Goal: Task Accomplishment & Management: Manage account settings

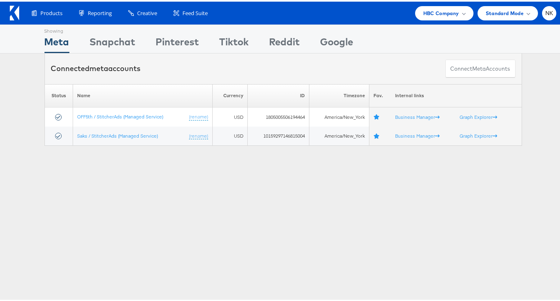
click at [17, 13] on icon at bounding box center [16, 11] width 5 height 14
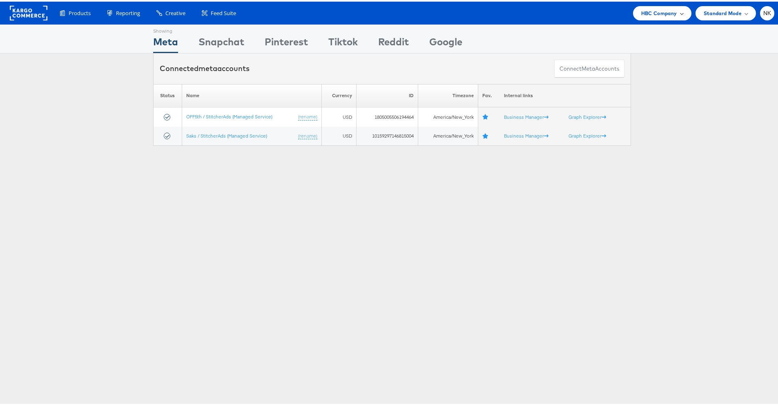
click at [644, 15] on span "HBC Company" at bounding box center [659, 11] width 36 height 9
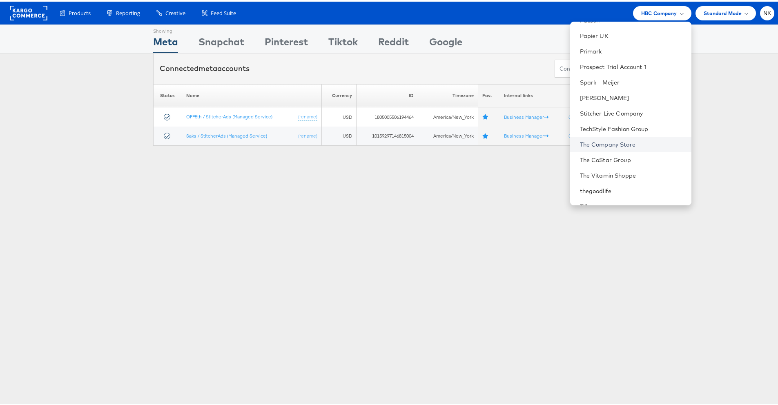
scroll to position [582, 0]
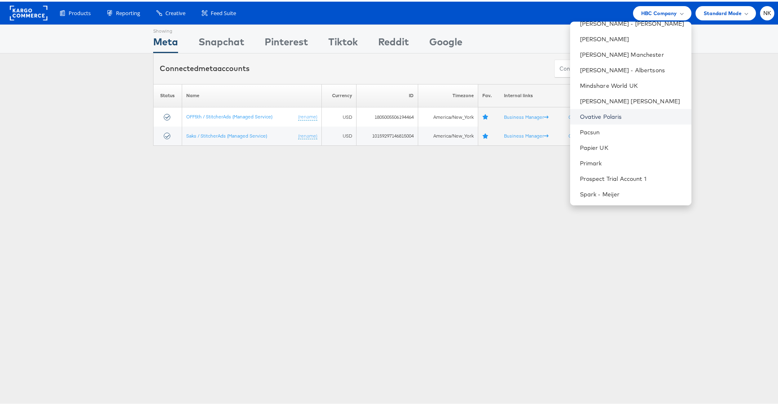
click at [616, 114] on link "Ovative Polaris" at bounding box center [632, 115] width 105 height 8
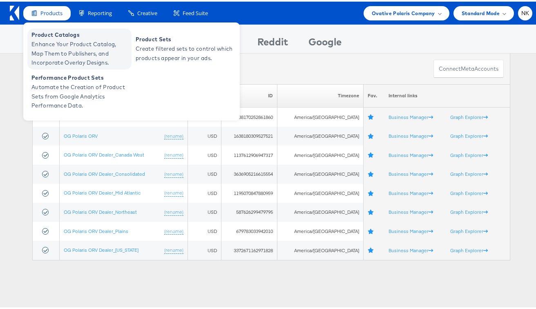
click at [51, 31] on span "Product Catalogs" at bounding box center [80, 33] width 98 height 9
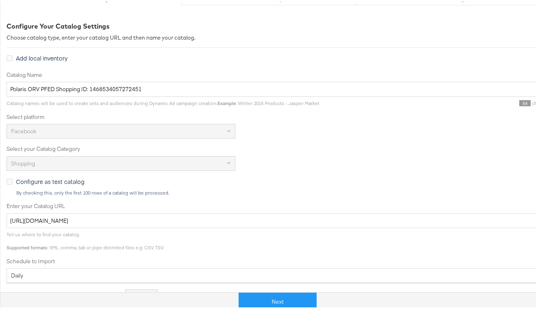
scroll to position [143, 0]
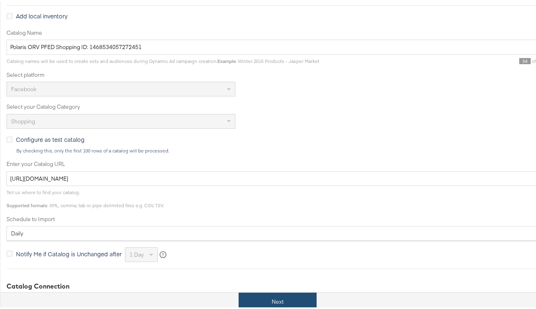
click at [272, 293] on button "Next" at bounding box center [277, 300] width 78 height 18
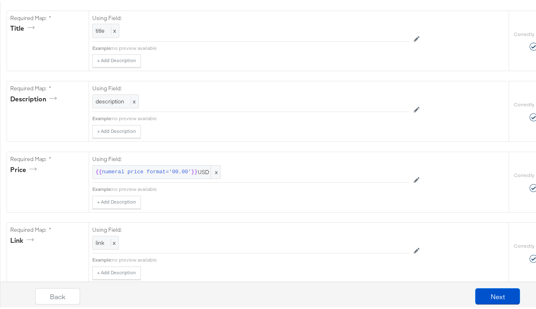
scroll to position [335, 0]
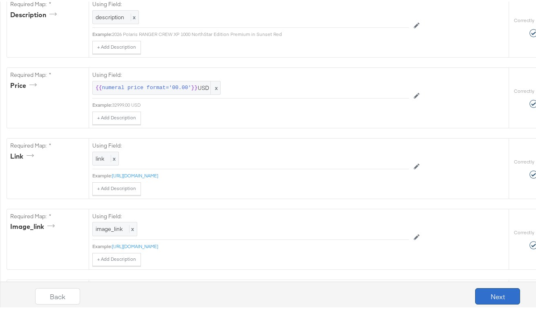
click at [481, 296] on button "Next" at bounding box center [497, 294] width 45 height 16
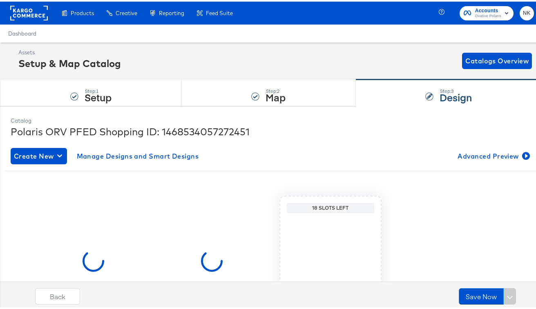
scroll to position [80, 0]
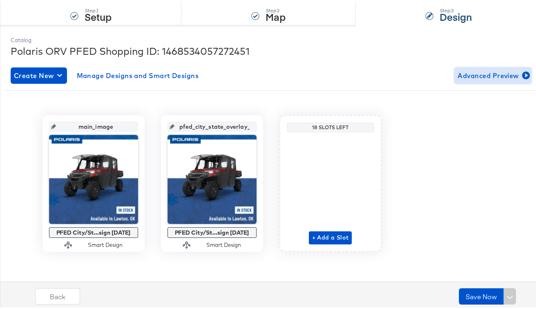
click at [485, 74] on span "Advanced Preview" at bounding box center [492, 73] width 71 height 11
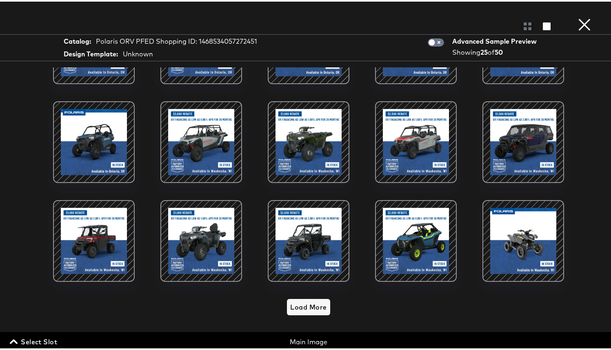
scroll to position [0, 0]
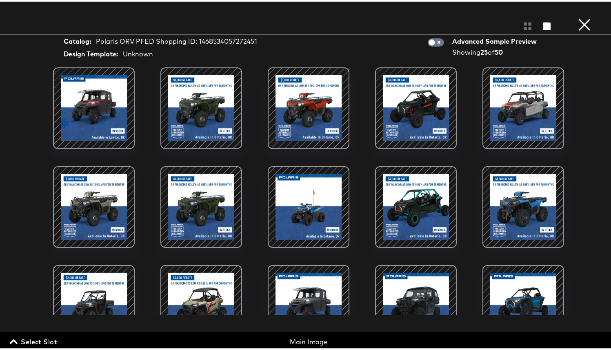
click at [541, 16] on button "×" at bounding box center [584, 8] width 16 height 16
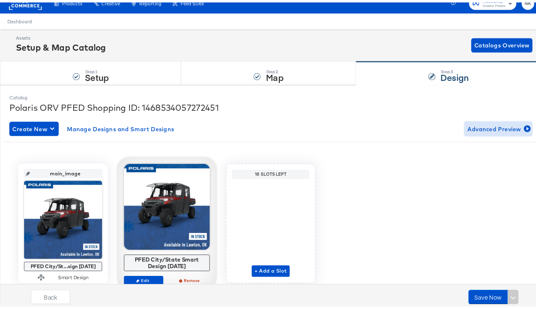
scroll to position [39, 0]
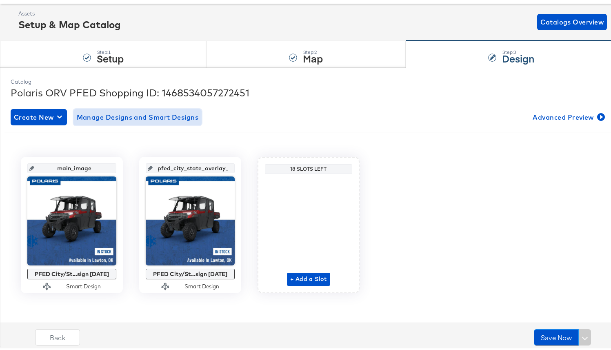
click at [138, 118] on span "Manage Designs and Smart Designs" at bounding box center [138, 115] width 122 height 11
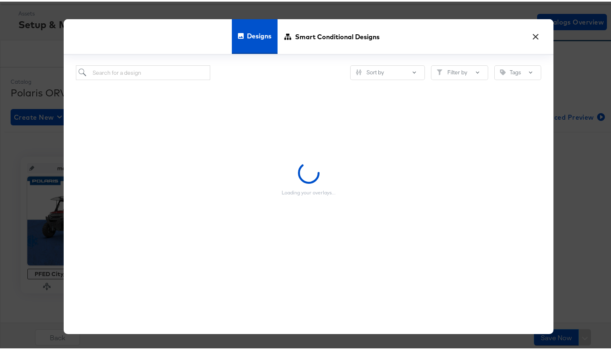
click at [135, 117] on div "Loading your overlays..." at bounding box center [308, 177] width 465 height 198
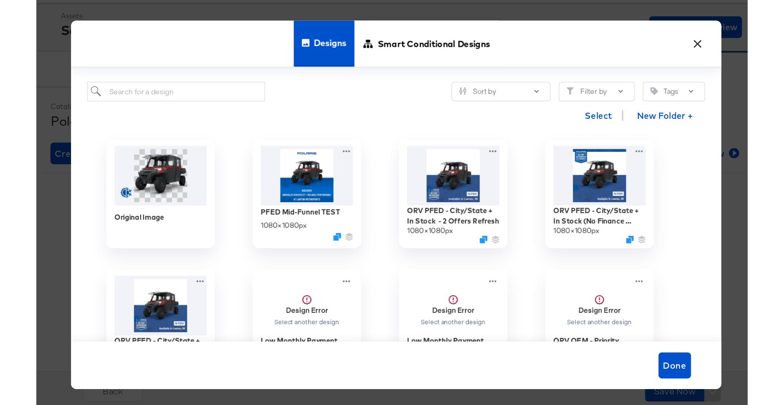
scroll to position [0, 0]
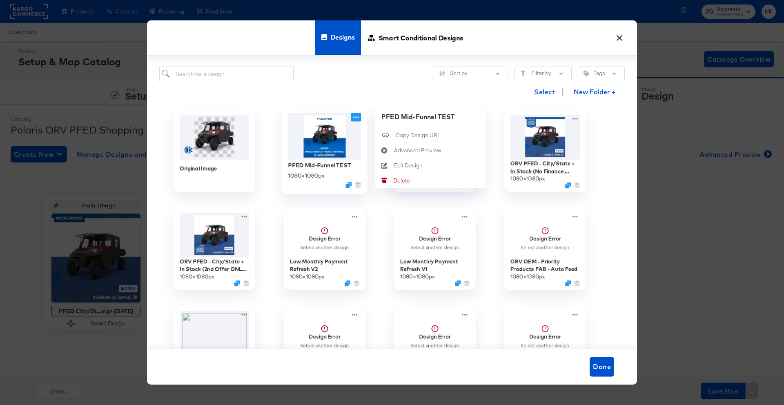
click at [354, 119] on icon at bounding box center [356, 117] width 10 height 9
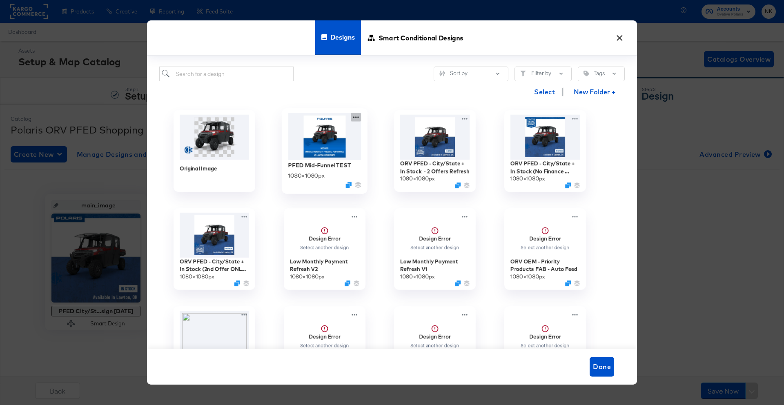
click at [354, 118] on icon at bounding box center [356, 117] width 10 height 9
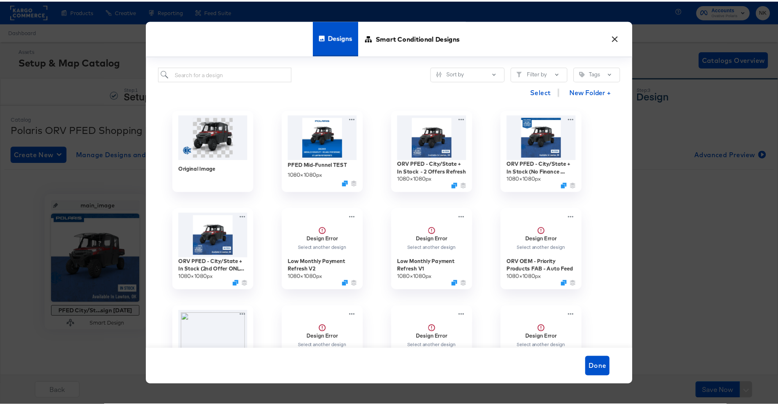
scroll to position [154, 0]
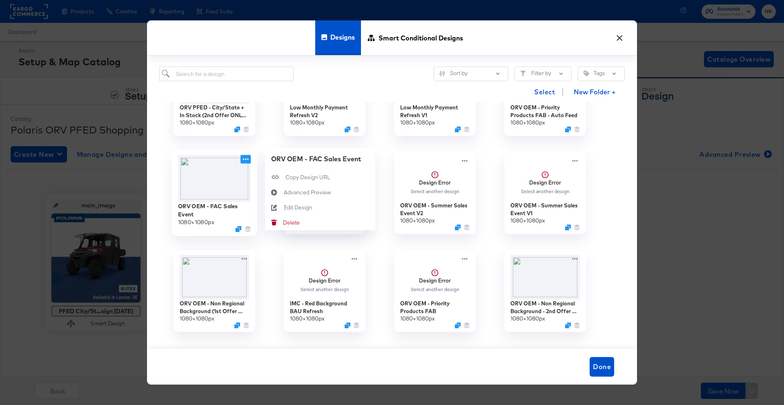
click at [245, 160] on icon at bounding box center [245, 159] width 10 height 9
click at [275, 205] on icon at bounding box center [274, 207] width 19 height 7
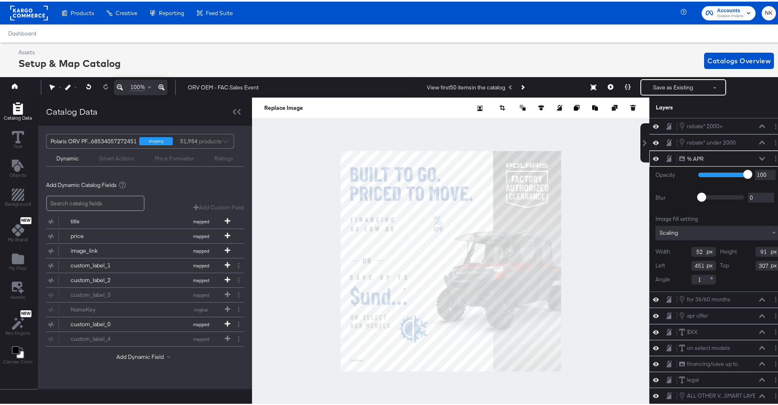
scroll to position [2, 0]
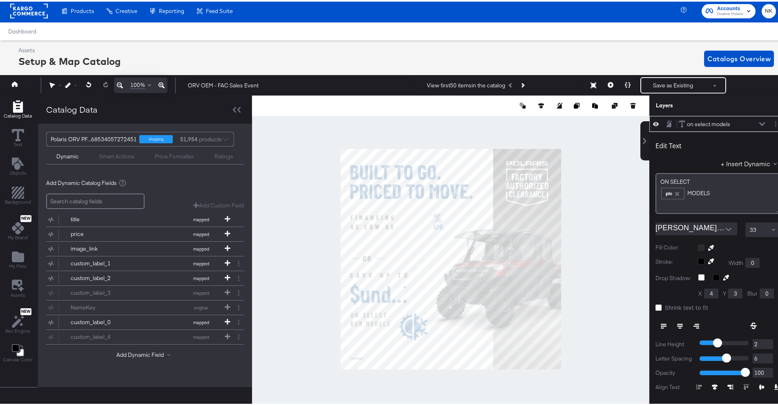
type input "802"
click at [225, 247] on icon at bounding box center [228, 247] width 6 height 6
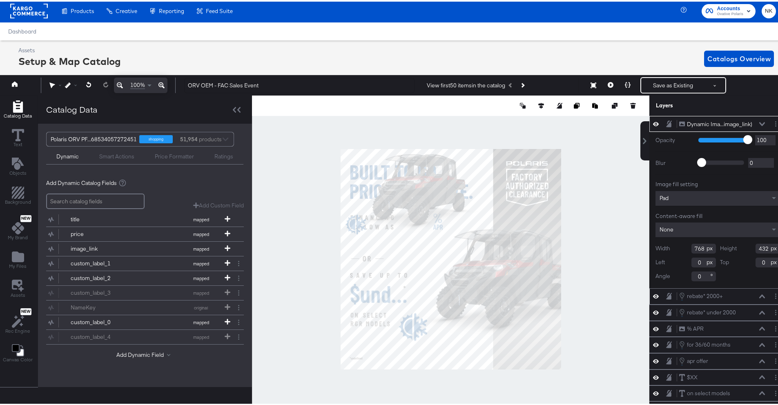
scroll to position [69, 0]
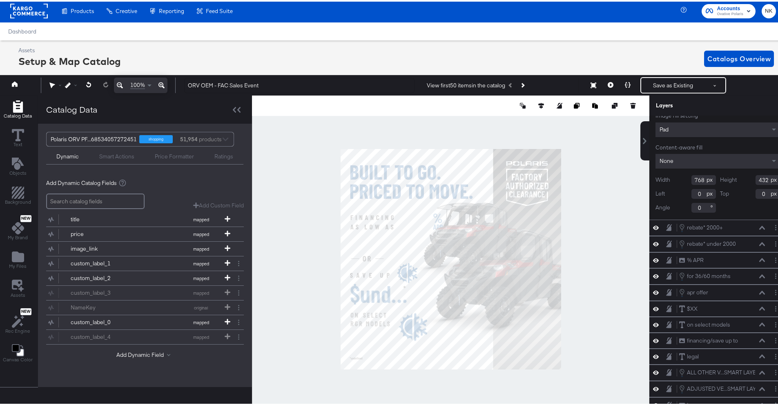
type input "252"
type input "238"
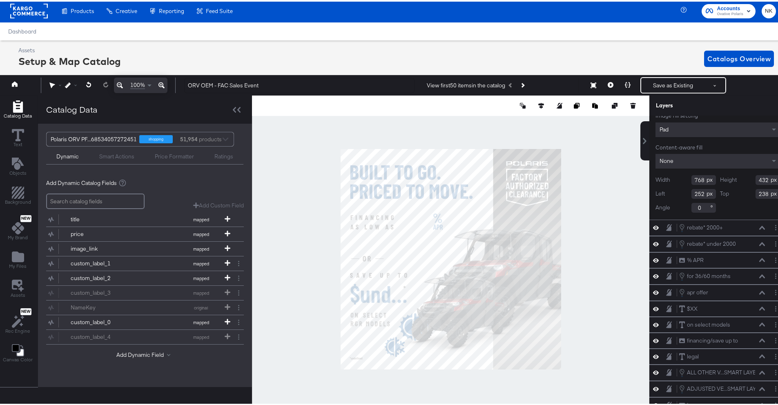
type input "190"
type input "600"
type input "118"
type input "604"
click at [541, 83] on icon at bounding box center [611, 83] width 6 height 6
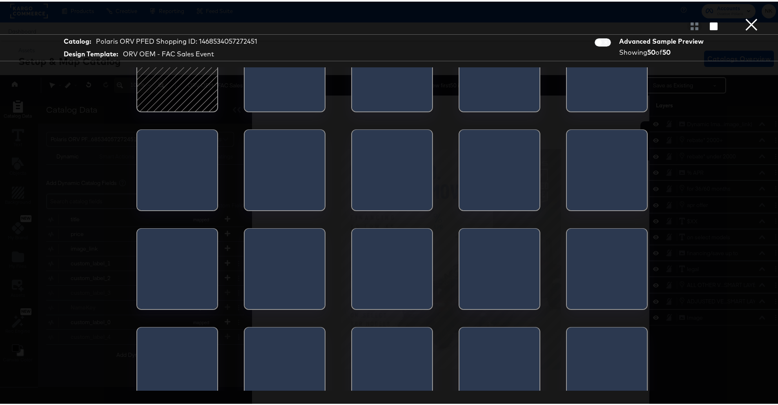
scroll to position [0, 0]
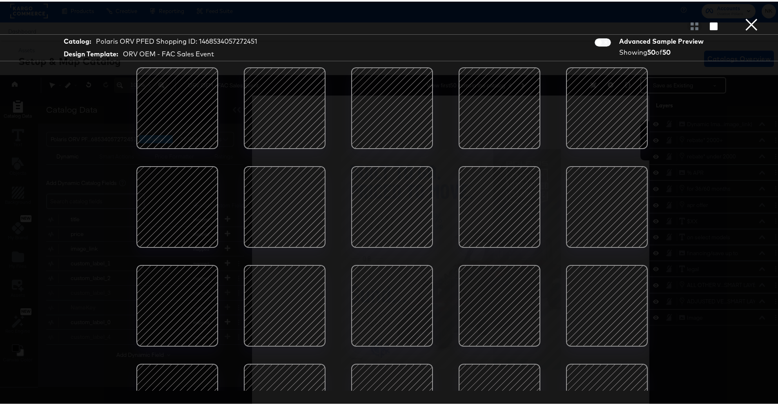
click at [282, 297] on div at bounding box center [284, 303] width 69 height 69
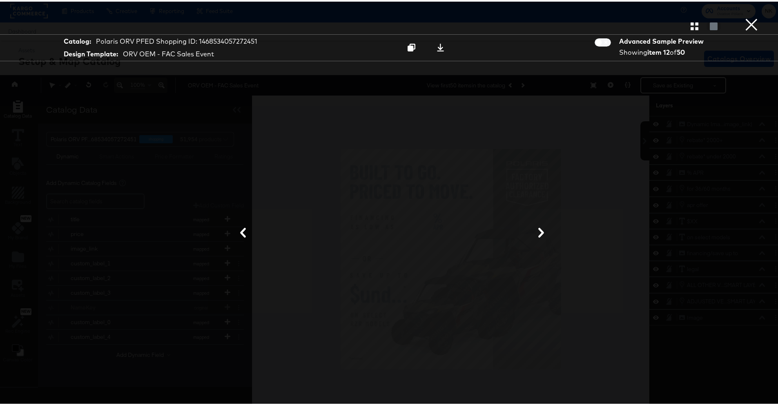
click at [541, 105] on div at bounding box center [392, 231] width 612 height 323
click at [541, 16] on button "×" at bounding box center [751, 8] width 16 height 16
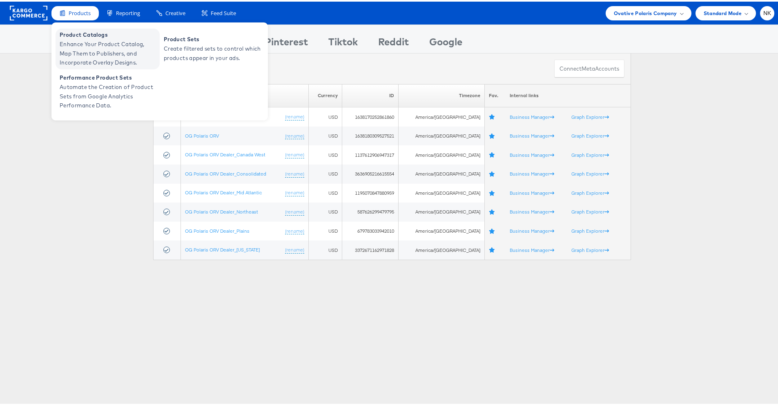
click at [86, 39] on span "Enhance Your Product Catalog, Map Them to Publishers, and Incorporate Overlay D…" at bounding box center [109, 52] width 98 height 28
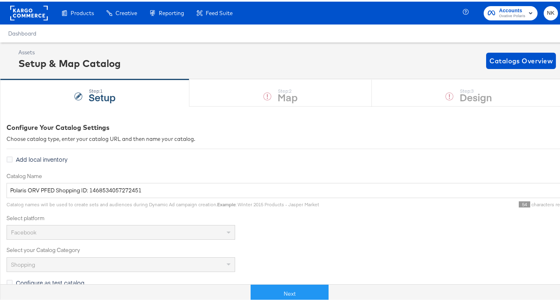
scroll to position [158, 0]
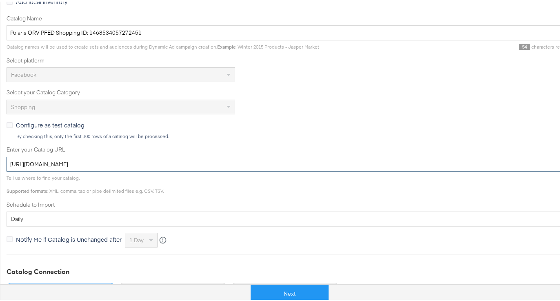
drag, startPoint x: 187, startPoint y: 166, endPoint x: -6, endPoint y: 164, distance: 192.7
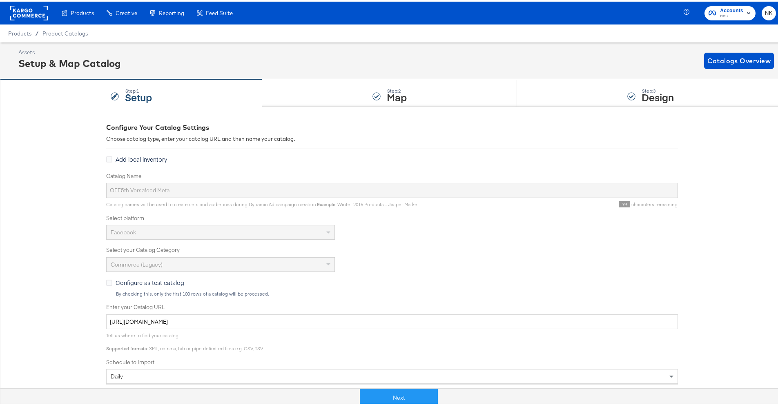
scroll to position [10, 0]
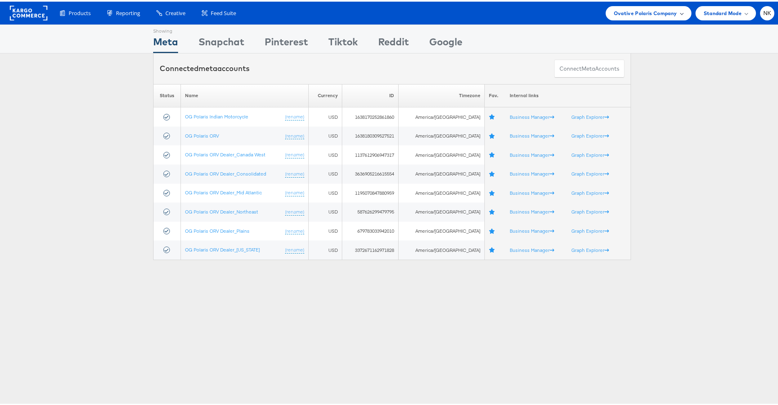
click at [667, 14] on span "Ovative Polaris Company" at bounding box center [645, 11] width 63 height 9
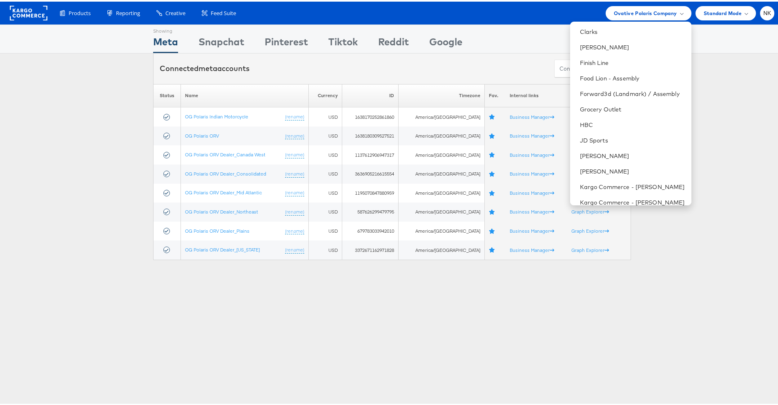
scroll to position [363, 0]
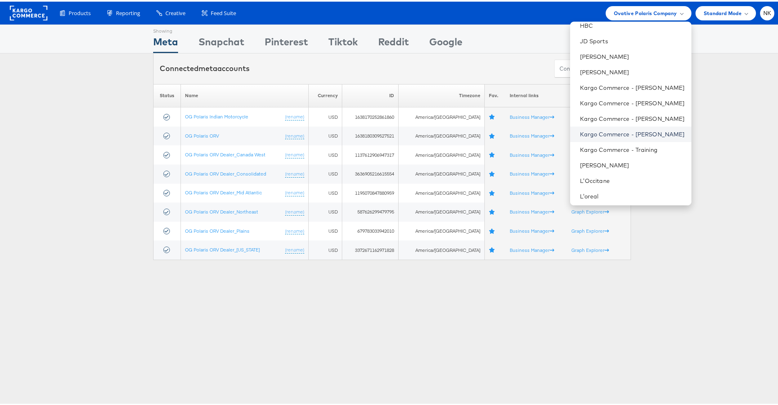
click at [622, 130] on link "Kargo Commerce - Namit Kumar" at bounding box center [632, 133] width 105 height 8
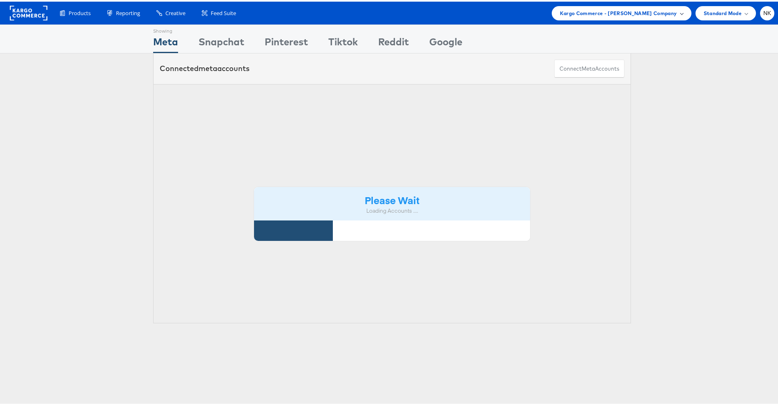
click at [643, 13] on span "Kargo Commerce - Namit Kumar Company" at bounding box center [618, 11] width 117 height 9
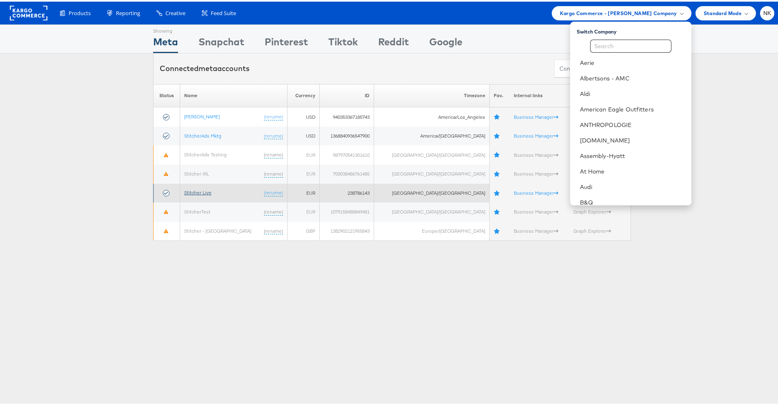
click at [208, 191] on link "Stitcher Live" at bounding box center [197, 191] width 27 height 6
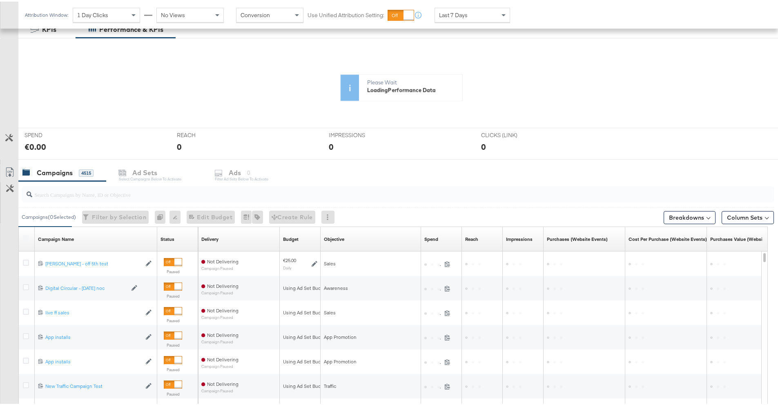
scroll to position [169, 0]
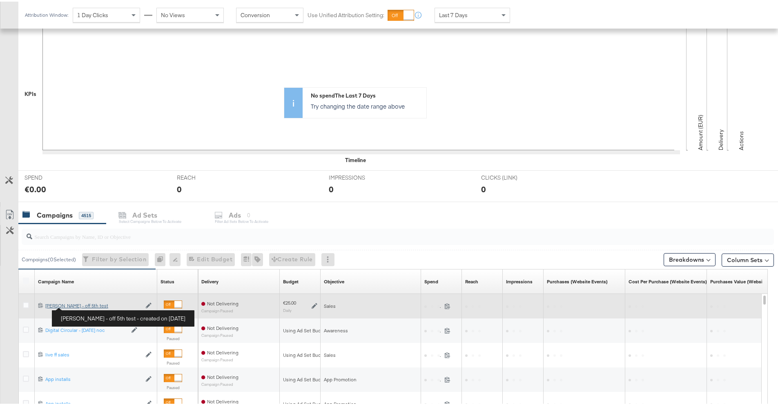
click at [76, 304] on div "Craig - off 5th test Craig - off 5th test" at bounding box center [93, 304] width 96 height 7
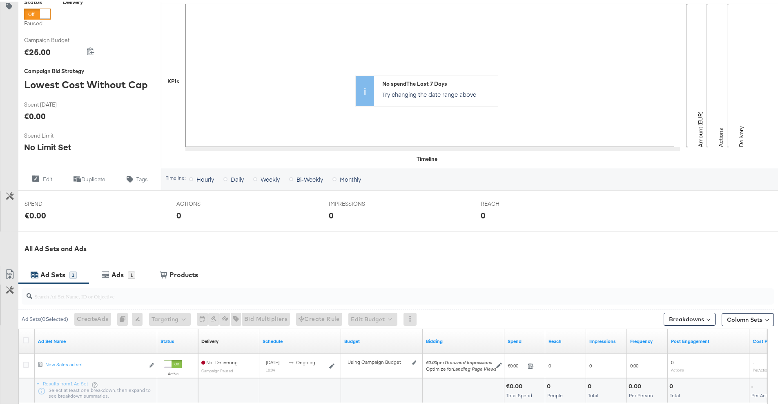
scroll to position [171, 0]
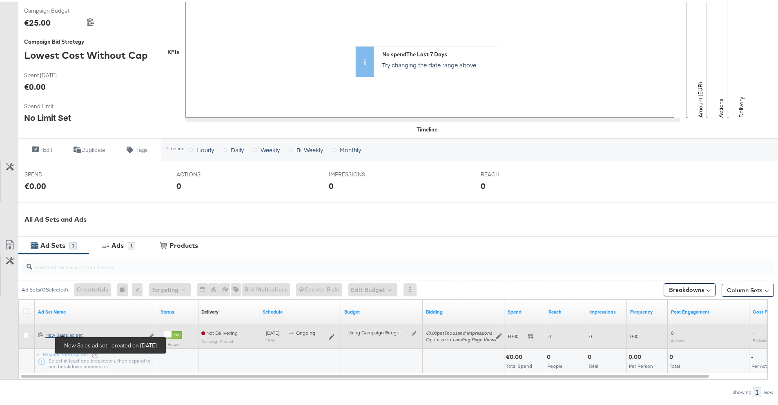
click at [79, 332] on div "New Sales ad set New Sales ad set" at bounding box center [94, 333] width 99 height 7
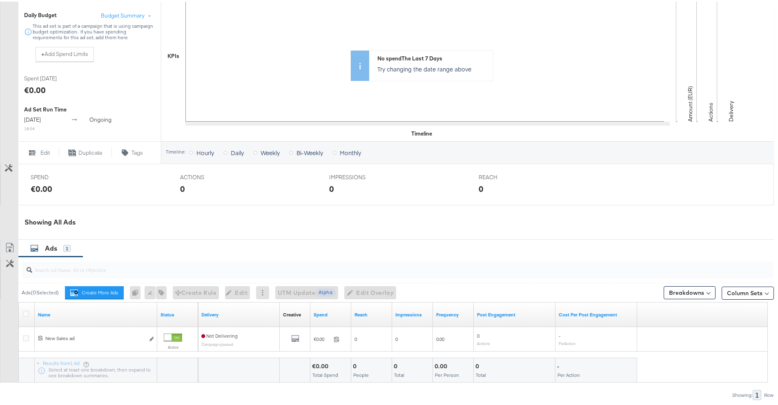
scroll to position [210, 0]
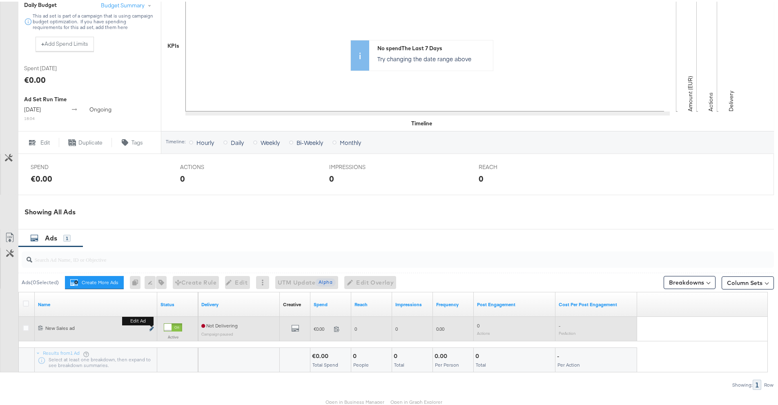
click at [152, 329] on icon "link" at bounding box center [151, 327] width 4 height 4
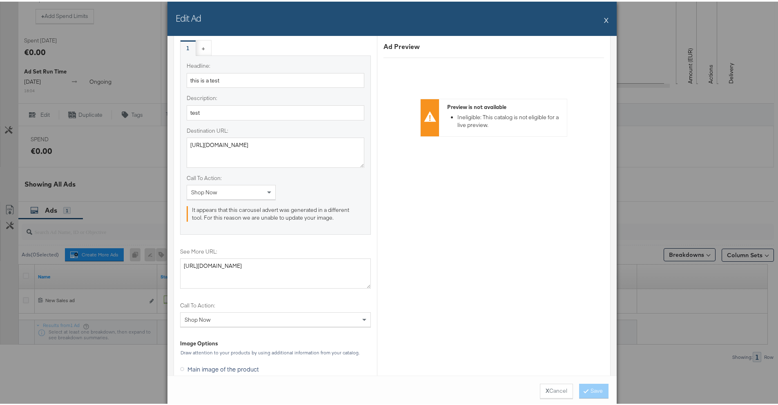
scroll to position [1060, 0]
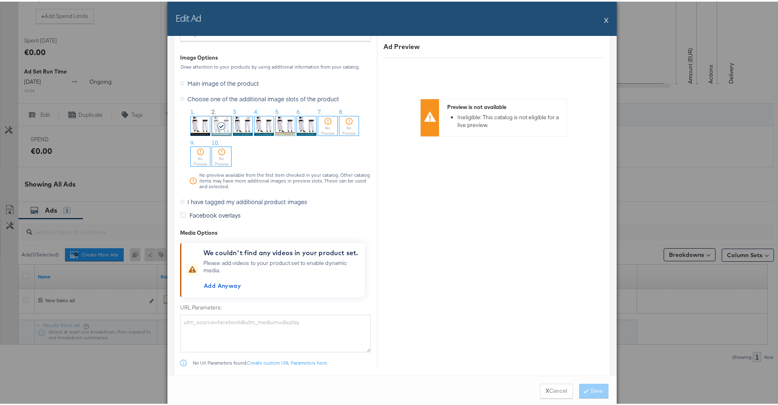
click at [265, 126] on img at bounding box center [263, 124] width 19 height 19
click at [594, 385] on button "Save" at bounding box center [593, 389] width 29 height 15
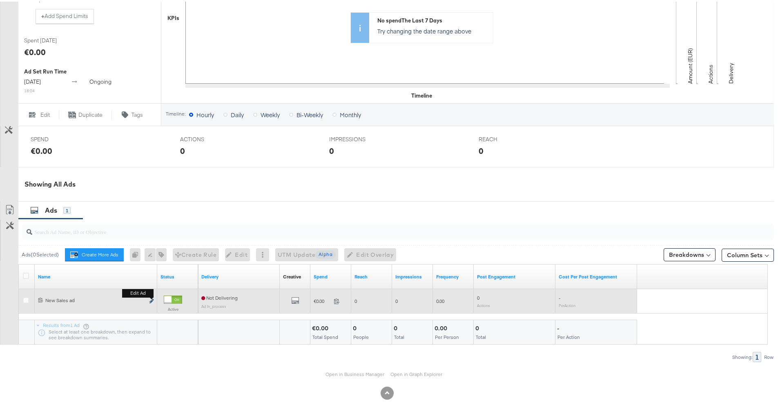
click at [151, 302] on icon "link" at bounding box center [151, 299] width 4 height 4
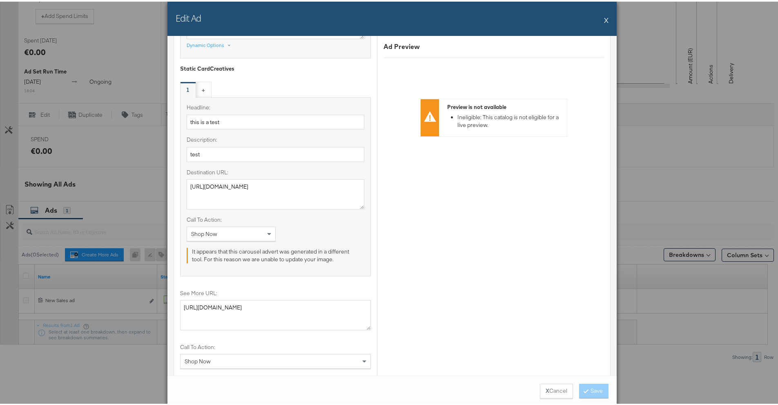
scroll to position [931, 0]
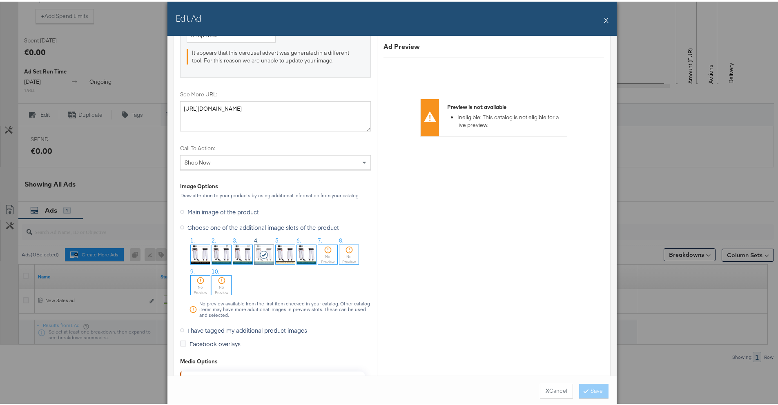
click at [237, 257] on img at bounding box center [242, 252] width 19 height 19
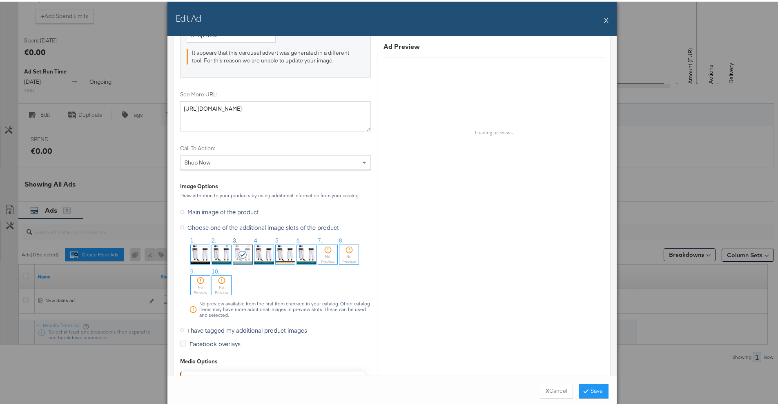
click at [605, 15] on button "X" at bounding box center [606, 18] width 4 height 16
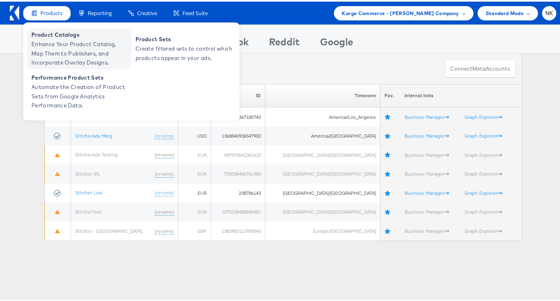
click at [51, 33] on span "Product Catalogs" at bounding box center [80, 33] width 98 height 9
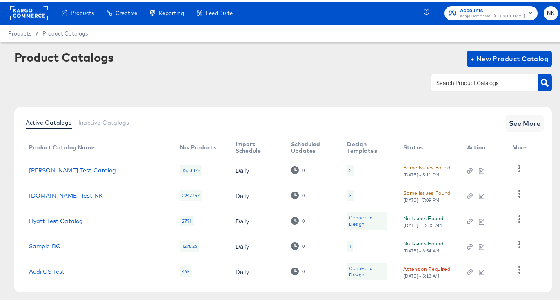
click at [36, 12] on rect at bounding box center [29, 11] width 38 height 15
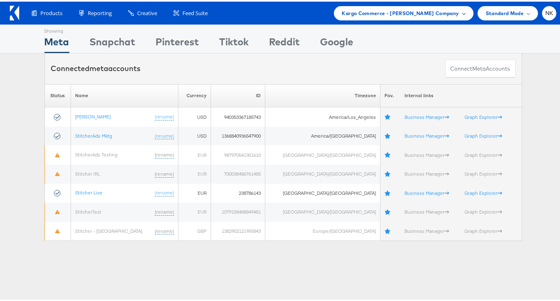
click at [457, 8] on div "Kargo Commerce - [PERSON_NAME] Company" at bounding box center [403, 11] width 123 height 9
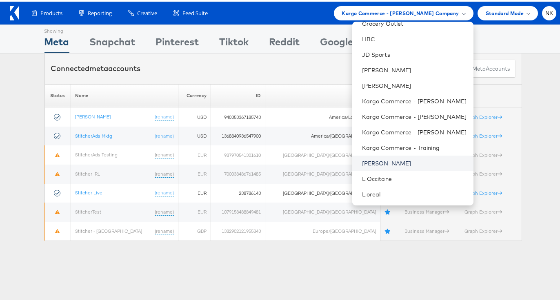
scroll to position [320, 0]
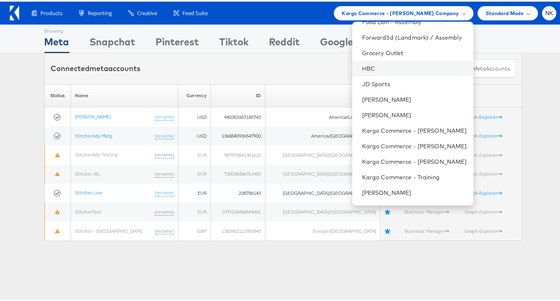
click at [372, 68] on link "HBC" at bounding box center [414, 67] width 105 height 8
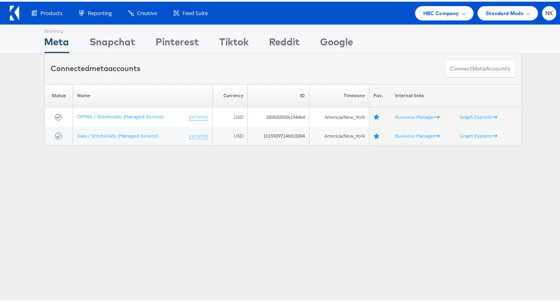
click at [250, 27] on div "Showing Meta Showing [GEOGRAPHIC_DATA] Showing Pinterest Showing Tiktok Showing…" at bounding box center [284, 37] width 478 height 28
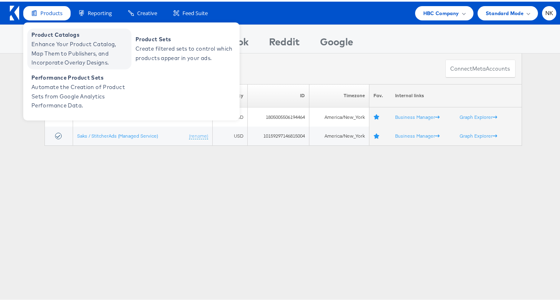
click at [67, 47] on span "Enhance Your Product Catalog, Map Them to Publishers, and Incorporate Overlay D…" at bounding box center [80, 52] width 98 height 28
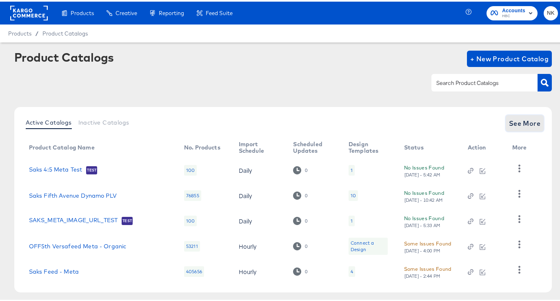
click at [511, 120] on span "See More" at bounding box center [525, 121] width 32 height 11
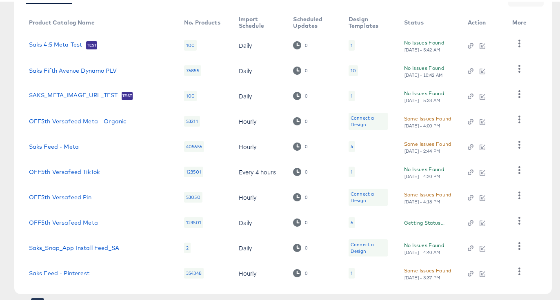
scroll to position [162, 0]
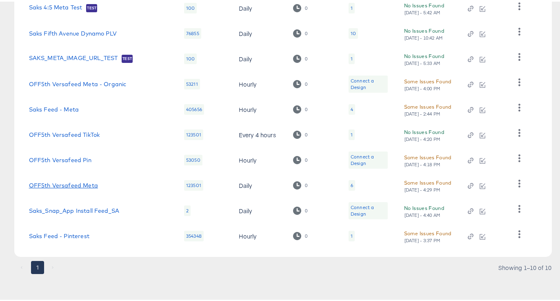
click at [87, 184] on link "OFF5th Versafeed Meta" at bounding box center [63, 183] width 69 height 7
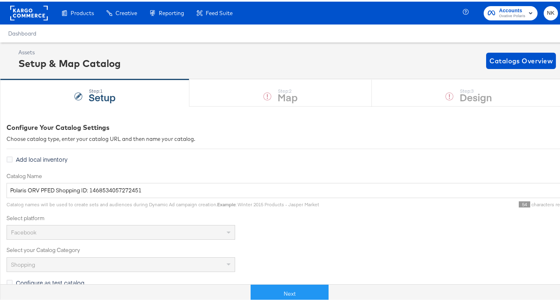
click at [30, 11] on rect at bounding box center [29, 11] width 38 height 15
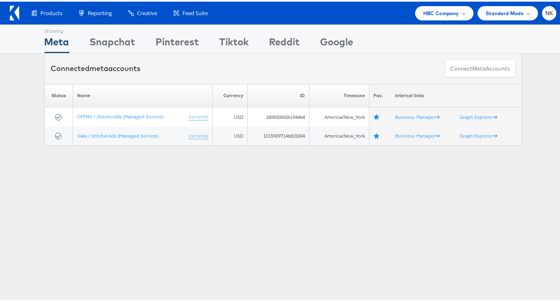
scroll to position [5, 0]
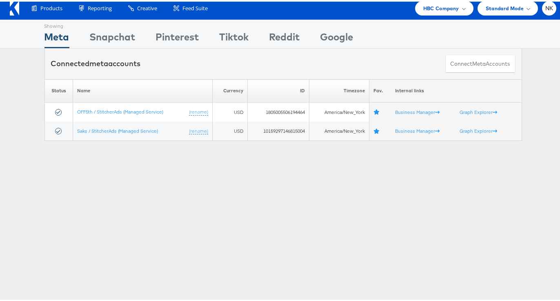
click at [18, 10] on icon at bounding box center [16, 6] width 5 height 14
